Goal: Book appointment/travel/reservation

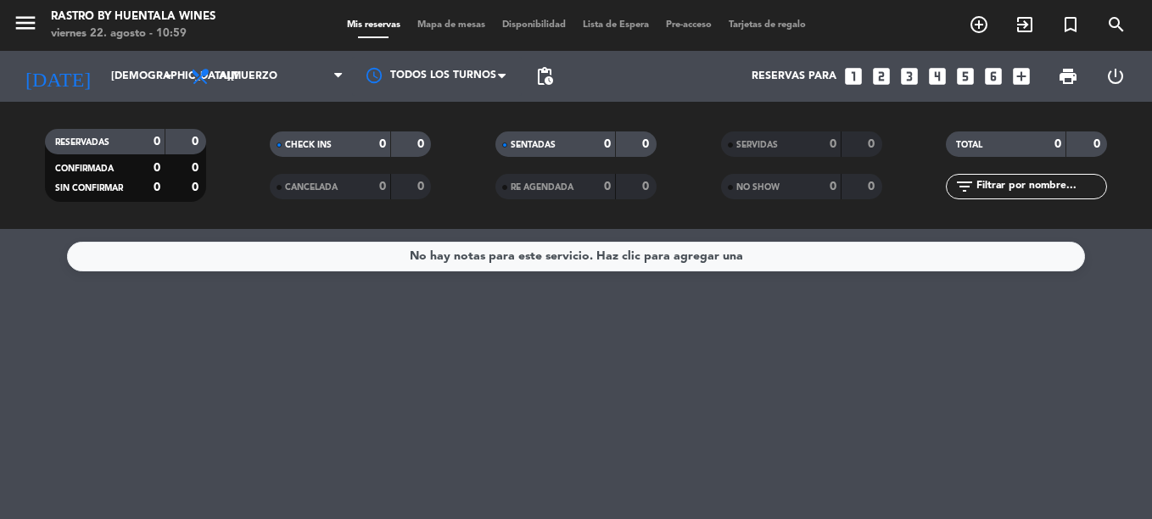
click at [992, 83] on icon "looks_6" at bounding box center [993, 76] width 22 height 22
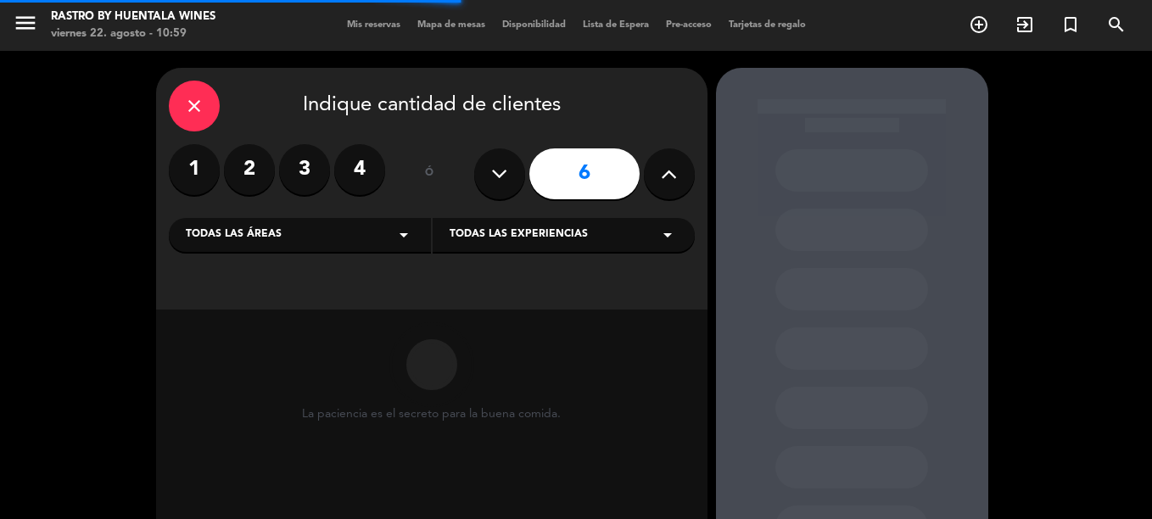
scroll to position [139, 0]
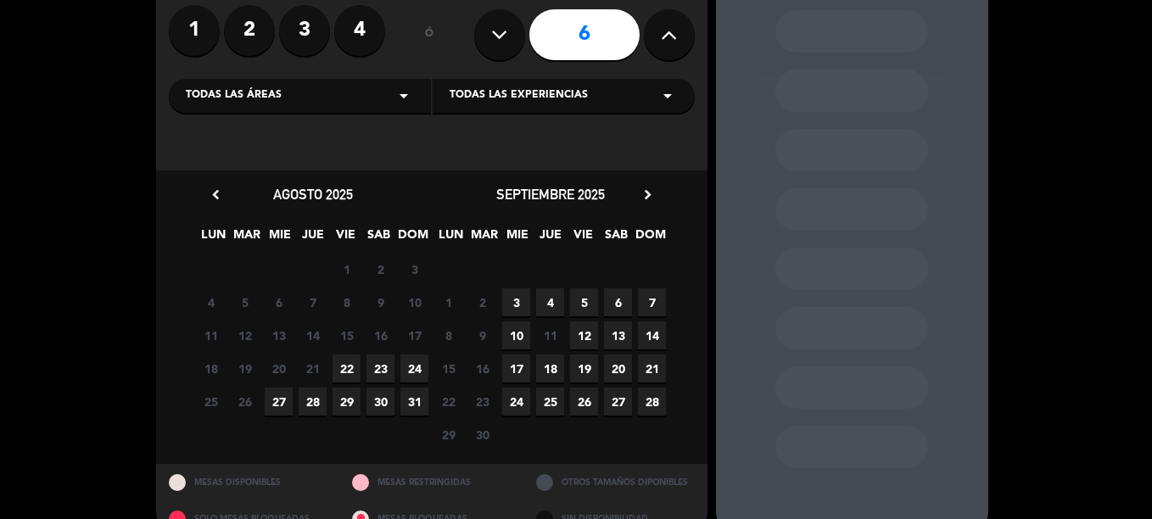
click at [653, 194] on icon "chevron_right" at bounding box center [648, 195] width 18 height 18
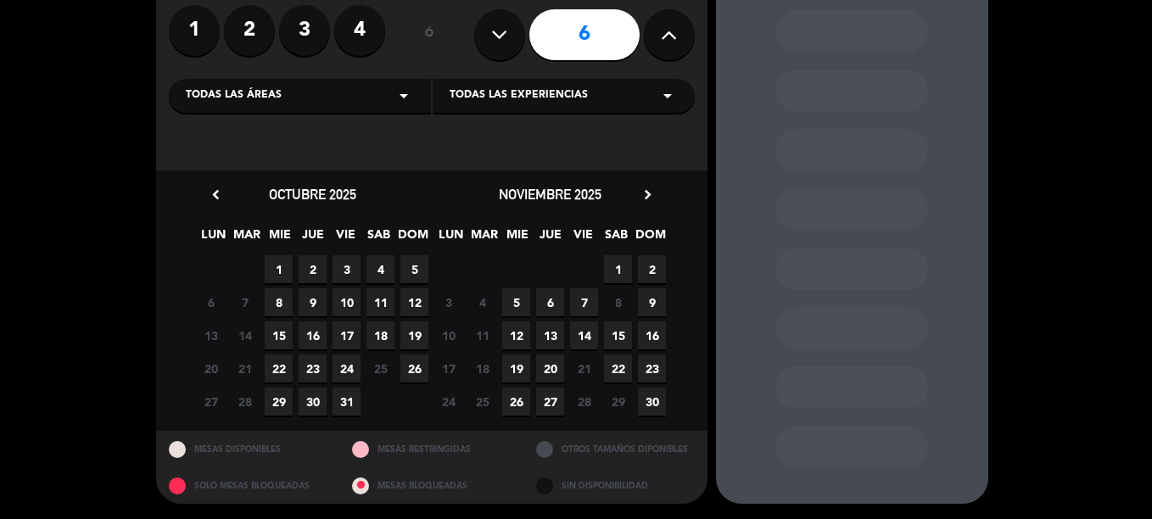
drag, startPoint x: 652, startPoint y: 194, endPoint x: 673, endPoint y: 241, distance: 50.9
click at [673, 241] on div "chevron_left [DATE] LUN MAR MIE JUE VIE SAB DOM 29 Cerrado 30 Cerrado 1 2 3 4 5…" at bounding box center [431, 301] width 551 height 260
click at [562, 304] on span "6" at bounding box center [550, 302] width 28 height 28
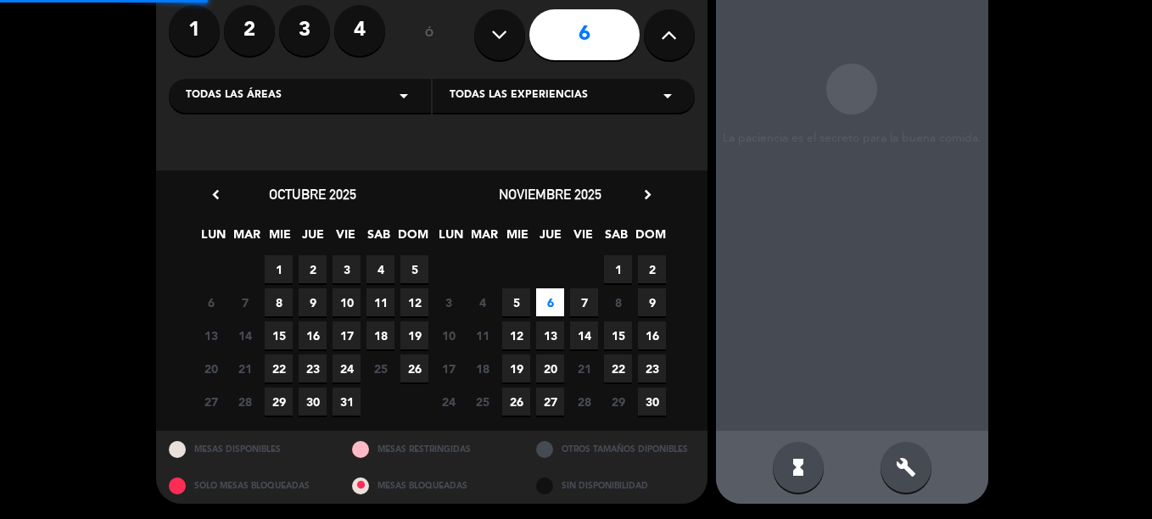
scroll to position [68, 0]
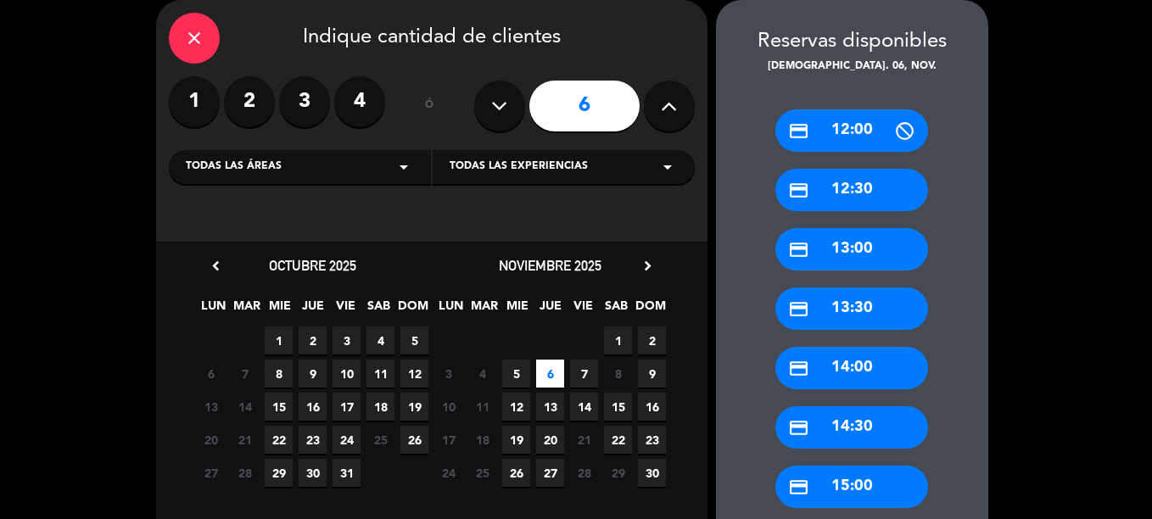
click at [587, 371] on span "7" at bounding box center [584, 374] width 28 height 28
click at [646, 372] on span "9" at bounding box center [652, 374] width 28 height 28
